Goal: Information Seeking & Learning: Find specific fact

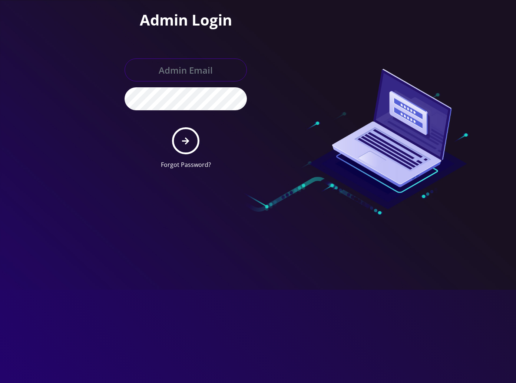
type input "[PERSON_NAME][EMAIL_ADDRESS][DOMAIN_NAME]"
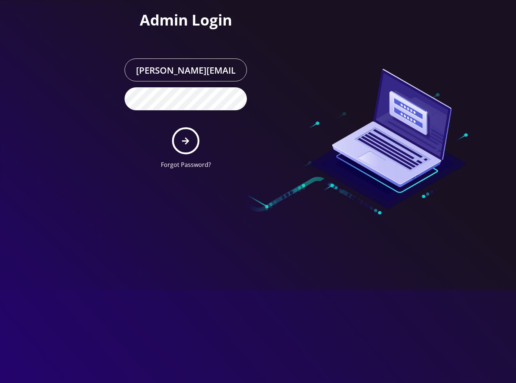
click at [44, 44] on div at bounding box center [258, 191] width 516 height 383
click at [187, 146] on button "submit" at bounding box center [185, 140] width 27 height 27
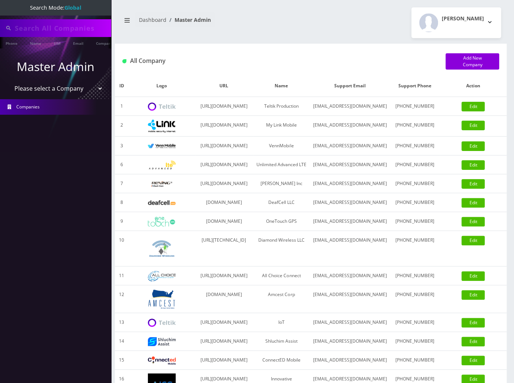
click at [63, 28] on input "text" at bounding box center [62, 28] width 94 height 14
paste input "7732903003"
type input "7732903003"
click at [9, 43] on link "Phone" at bounding box center [11, 43] width 19 height 12
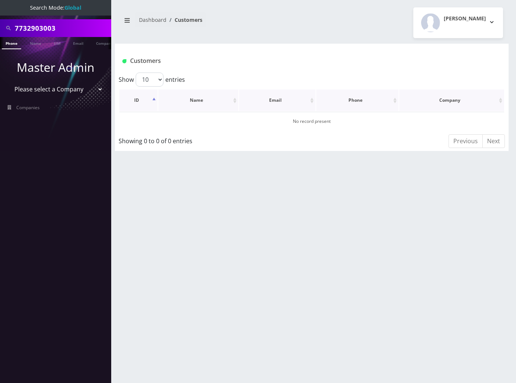
scroll to position [0, 3]
drag, startPoint x: 63, startPoint y: 27, endPoint x: -2, endPoint y: 27, distance: 65.2
click at [0, 27] on html "Search Mode: Global 7732903003 Phone Name SIM Email Company Customer Master Adm…" at bounding box center [258, 191] width 516 height 383
type input "zooey"
drag, startPoint x: 41, startPoint y: 29, endPoint x: 10, endPoint y: 29, distance: 31.5
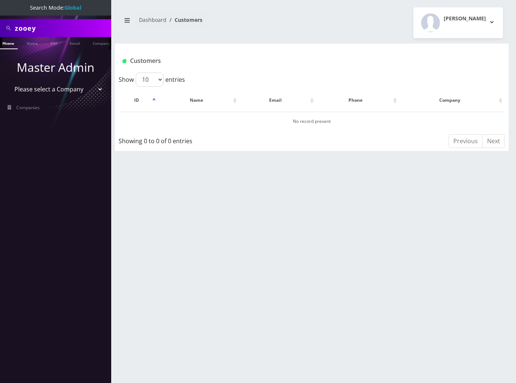
click at [10, 29] on div "zooey" at bounding box center [55, 28] width 107 height 14
type input "zornitsa"
click at [29, 42] on link "Name" at bounding box center [32, 43] width 19 height 12
click at [35, 41] on link "Name" at bounding box center [35, 43] width 19 height 12
drag, startPoint x: 52, startPoint y: 27, endPoint x: -2, endPoint y: 28, distance: 54.1
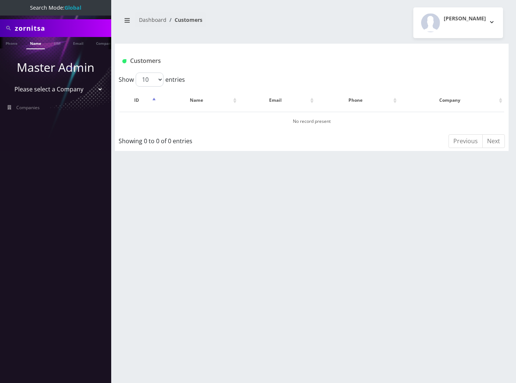
click at [0, 28] on html "Search Mode: Global zornitsa Phone Name SIM Email Company Customer Master Admin…" at bounding box center [258, 191] width 516 height 383
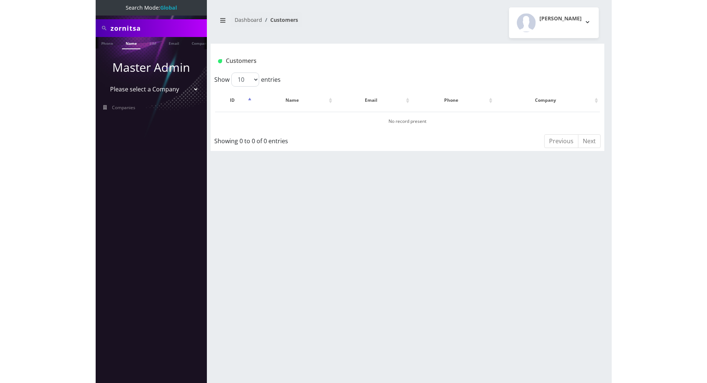
scroll to position [0, 3]
